Goal: Task Accomplishment & Management: Use online tool/utility

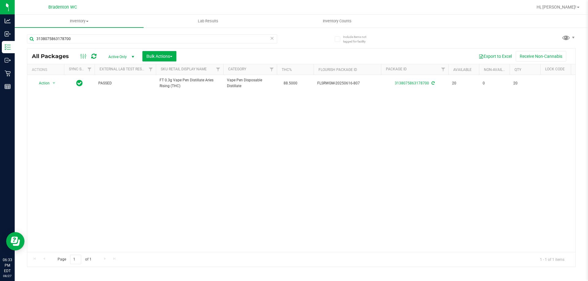
click at [271, 37] on icon at bounding box center [272, 37] width 4 height 7
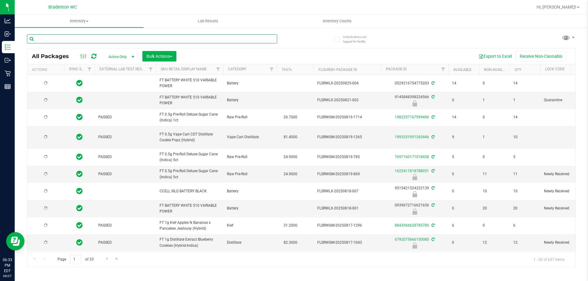
click at [207, 40] on input "text" at bounding box center [152, 38] width 250 height 9
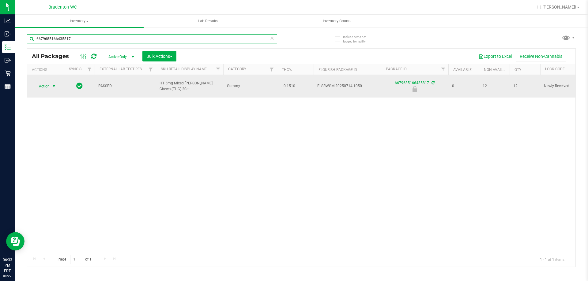
type input "6679685166435817"
click at [43, 82] on span "Action" at bounding box center [41, 86] width 17 height 9
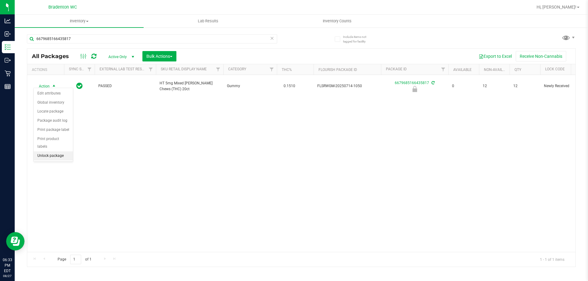
drag, startPoint x: 62, startPoint y: 147, endPoint x: 60, endPoint y: 151, distance: 4.0
click at [62, 152] on li "Unlock package" at bounding box center [53, 156] width 39 height 9
